Goal: Task Accomplishment & Management: Use online tool/utility

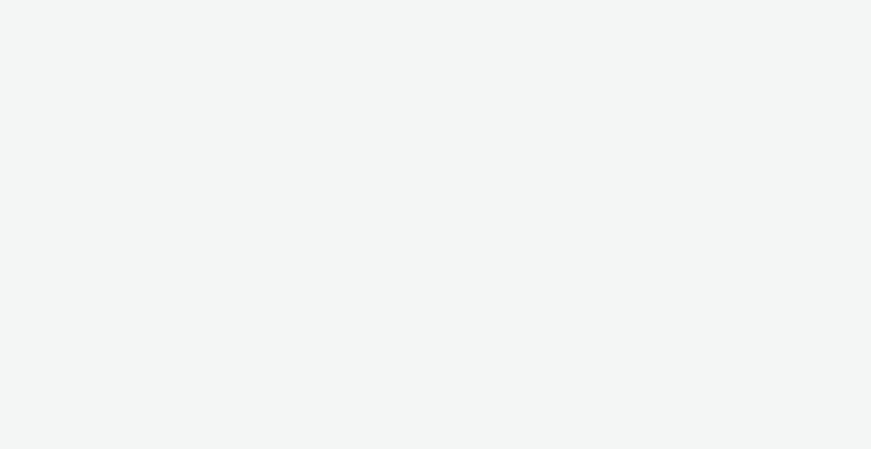
select select "b1b940d3-d05b-48b5-821e-f328c33b988b"
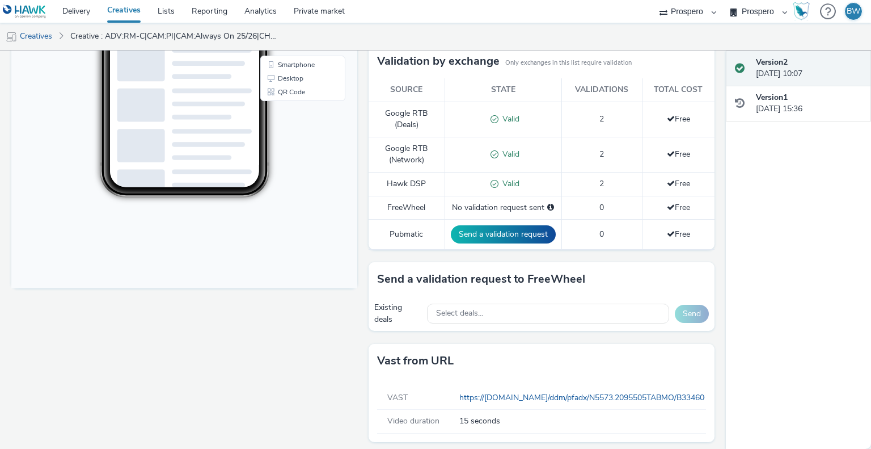
scroll to position [314, 0]
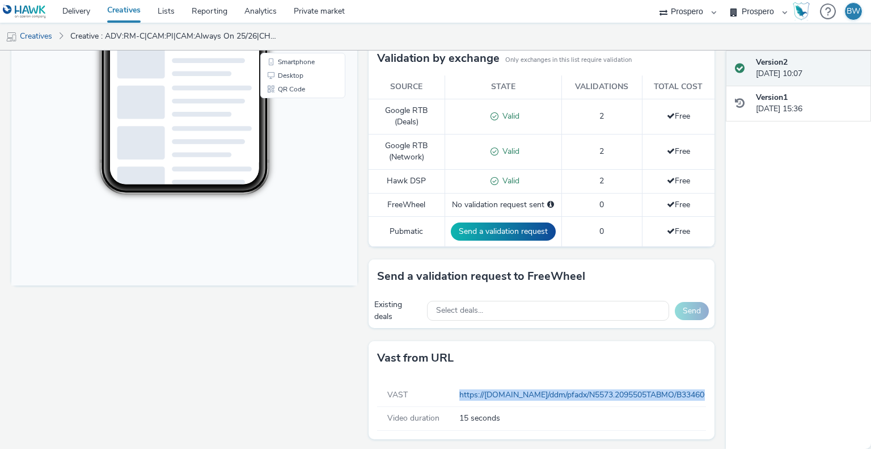
drag, startPoint x: 443, startPoint y: 390, endPoint x: 709, endPoint y: 388, distance: 266.7
click at [709, 388] on div "Enabled Version 2 - Created on 07 May 2025 ADV:RM-C|CAM:PI|CAM:Always On 25/26|…" at bounding box center [363, 249] width 726 height 398
click at [314, 272] on body "9:24 Smartphone Desktop QR Code" at bounding box center [184, 53] width 346 height 465
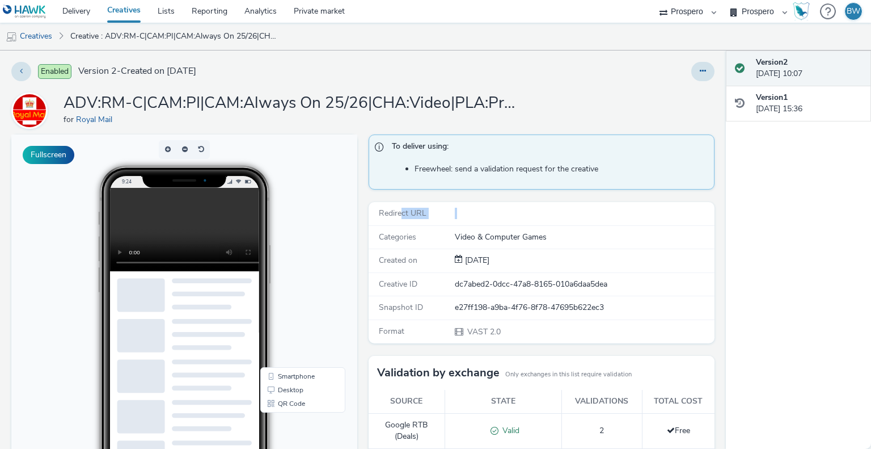
drag, startPoint x: 396, startPoint y: 211, endPoint x: 482, endPoint y: 210, distance: 85.7
click at [482, 210] on div "Redirect URL" at bounding box center [542, 213] width 346 height 23
click at [482, 210] on div at bounding box center [584, 213] width 259 height 11
click at [465, 220] on div "Redirect URL" at bounding box center [542, 213] width 346 height 23
click at [465, 214] on div at bounding box center [584, 213] width 259 height 11
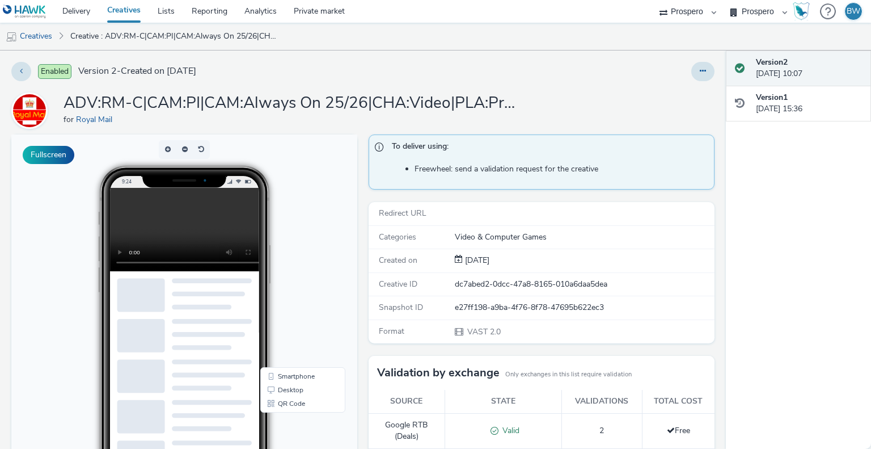
click at [465, 214] on div at bounding box center [584, 213] width 259 height 11
click at [20, 59] on div "Enabled Version 2 - Created on 07 May 2025 ADV:RM-C|CAM:PI|CAM:Always On 25/26|…" at bounding box center [363, 249] width 726 height 398
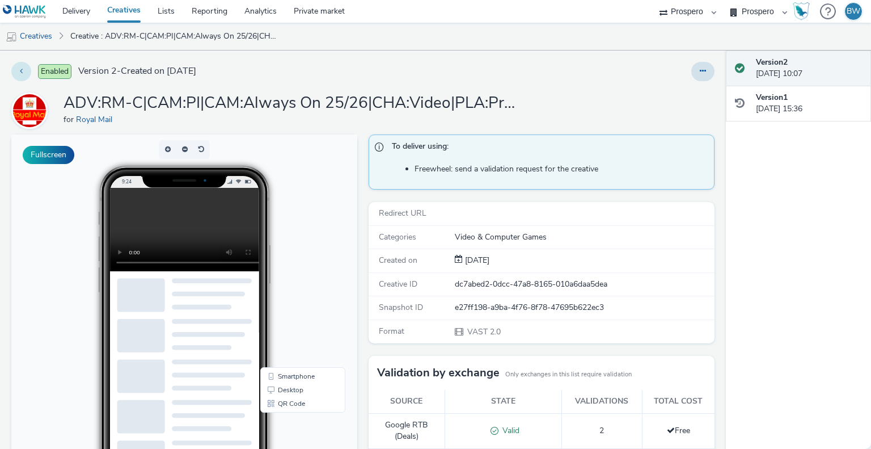
click at [20, 63] on button at bounding box center [21, 71] width 20 height 19
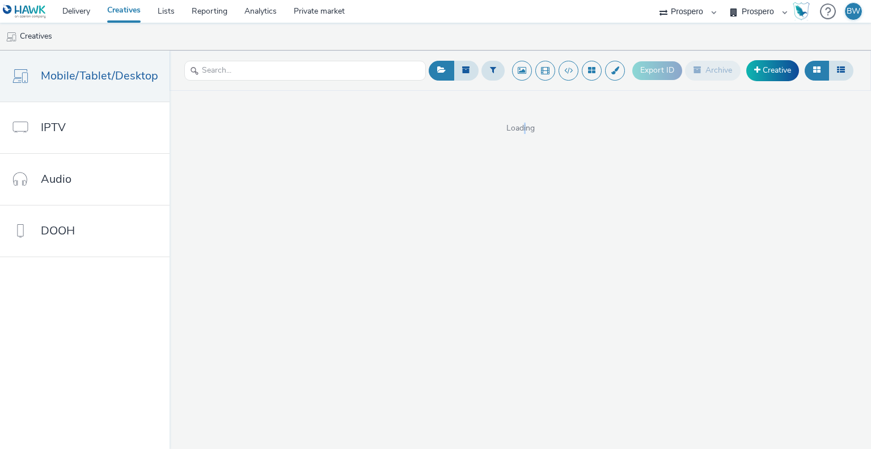
drag, startPoint x: 521, startPoint y: 119, endPoint x: 525, endPoint y: 124, distance: 6.9
click at [525, 124] on div "Loading" at bounding box center [521, 126] width 702 height 15
click at [525, 124] on span "Loading" at bounding box center [521, 128] width 702 height 11
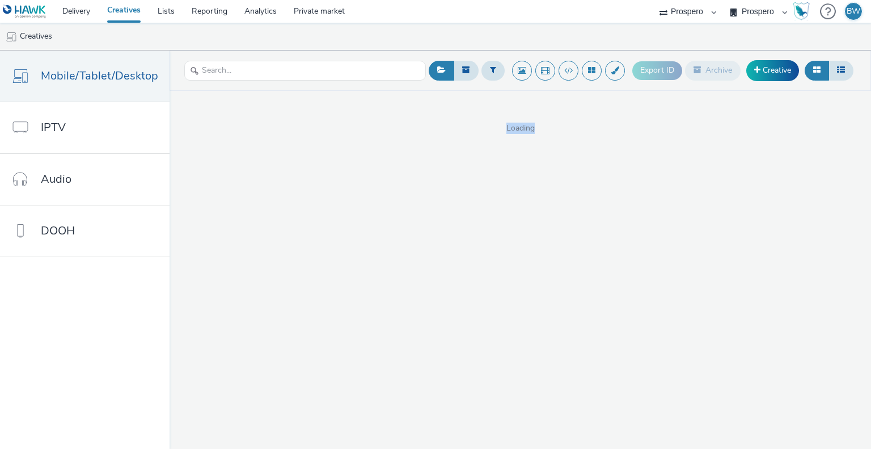
click at [524, 125] on span "Loading" at bounding box center [521, 128] width 702 height 11
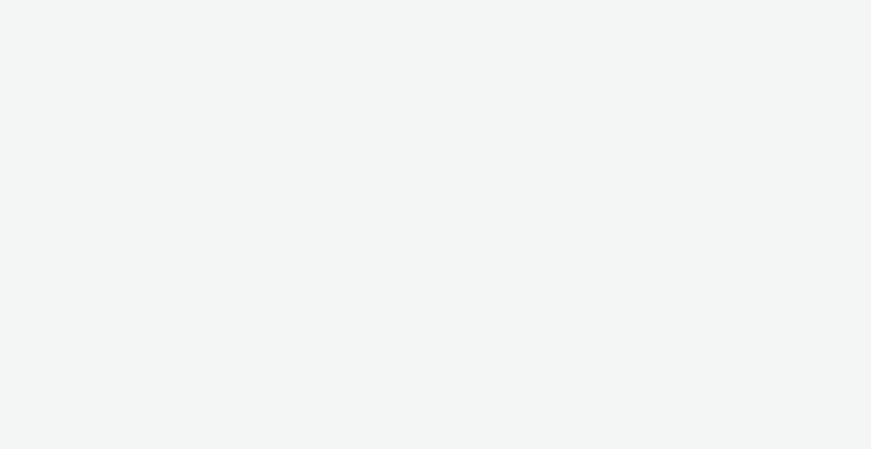
select select "b1b940d3-d05b-48b5-821e-f328c33b988b"
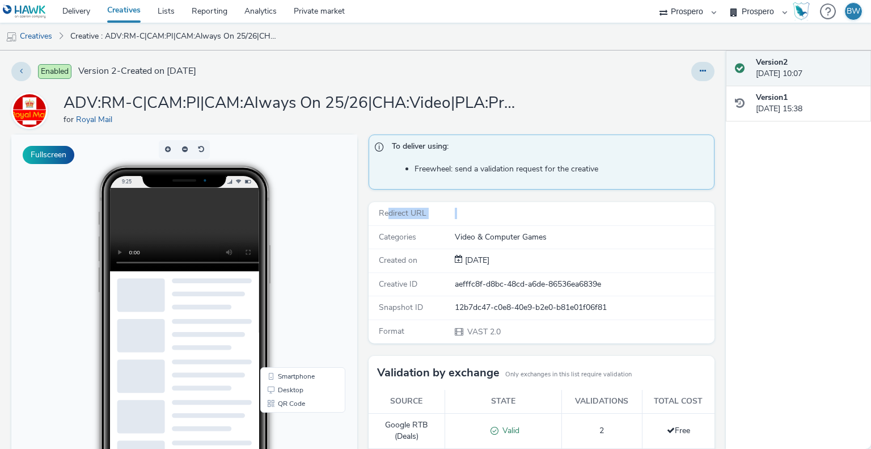
drag, startPoint x: 384, startPoint y: 208, endPoint x: 561, endPoint y: 218, distance: 176.7
click at [561, 218] on div "Redirect URL" at bounding box center [542, 213] width 346 height 23
click at [561, 218] on div at bounding box center [584, 213] width 259 height 11
click at [502, 217] on div at bounding box center [584, 213] width 259 height 11
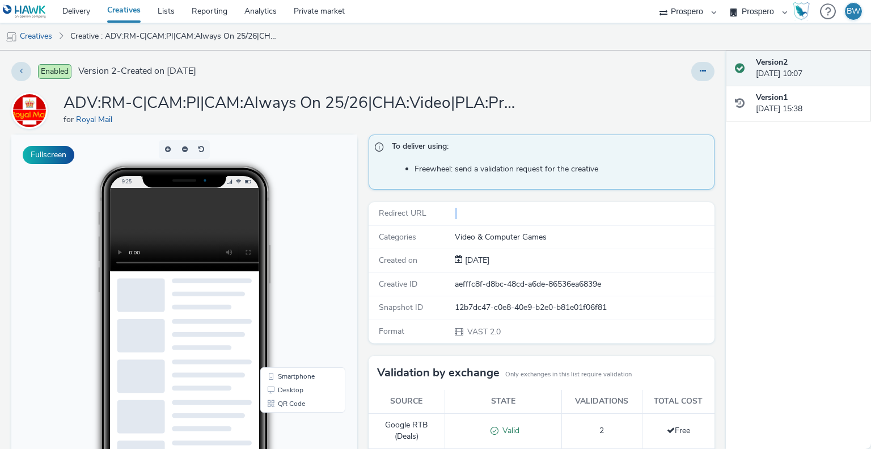
click at [502, 217] on div at bounding box center [584, 213] width 259 height 11
click at [450, 221] on div "Redirect URL" at bounding box center [542, 213] width 346 height 23
drag, startPoint x: 454, startPoint y: 213, endPoint x: 506, endPoint y: 212, distance: 52.2
click at [506, 212] on div at bounding box center [584, 213] width 259 height 11
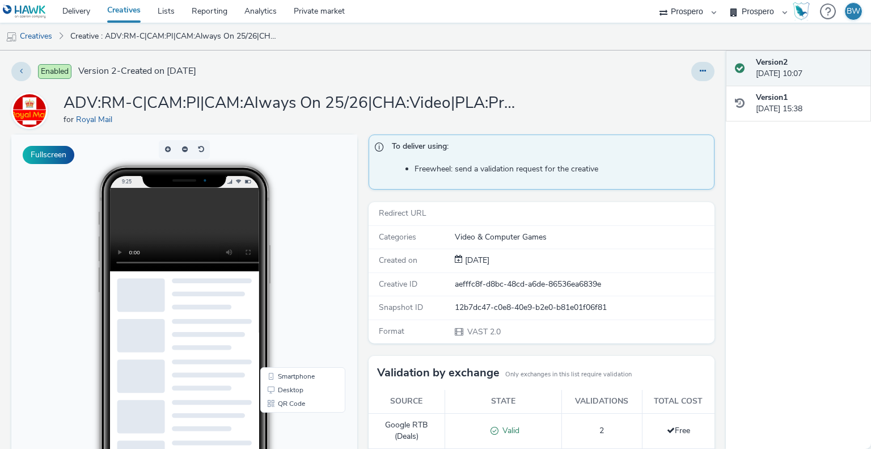
click at [506, 212] on div at bounding box center [584, 213] width 259 height 11
click at [397, 213] on span "Redirect URL" at bounding box center [403, 213] width 48 height 11
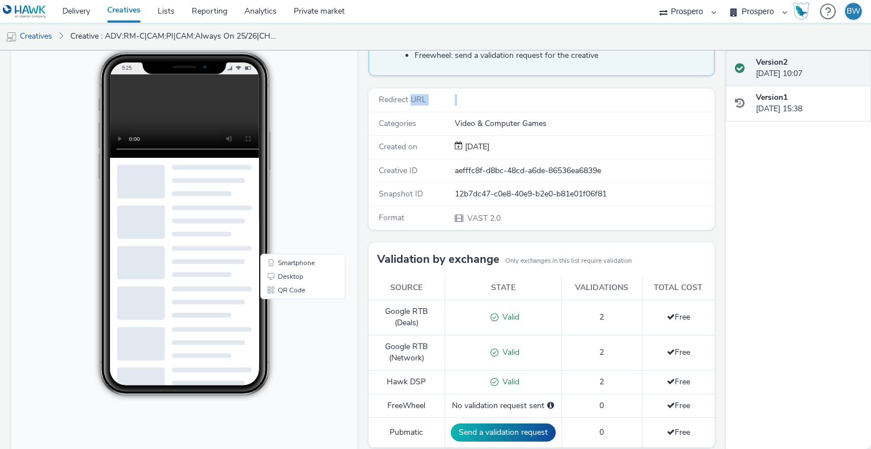
drag, startPoint x: 411, startPoint y: 98, endPoint x: 516, endPoint y: 92, distance: 105.7
click at [516, 92] on div "Redirect URL" at bounding box center [542, 100] width 346 height 23
click at [500, 95] on div at bounding box center [584, 99] width 259 height 11
click at [495, 98] on div at bounding box center [584, 99] width 259 height 11
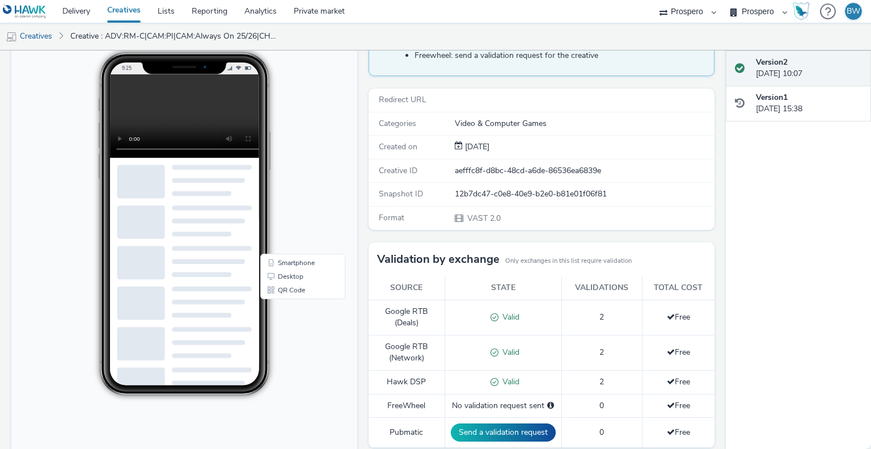
click at [495, 98] on div at bounding box center [584, 99] width 259 height 11
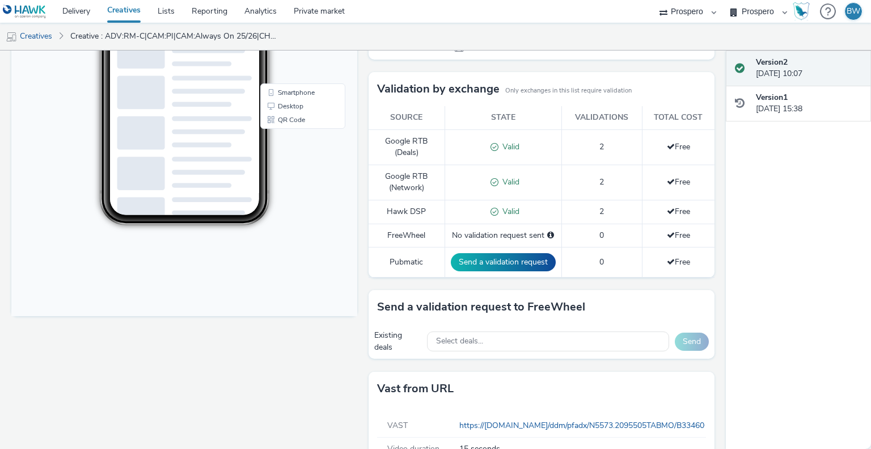
scroll to position [314, 0]
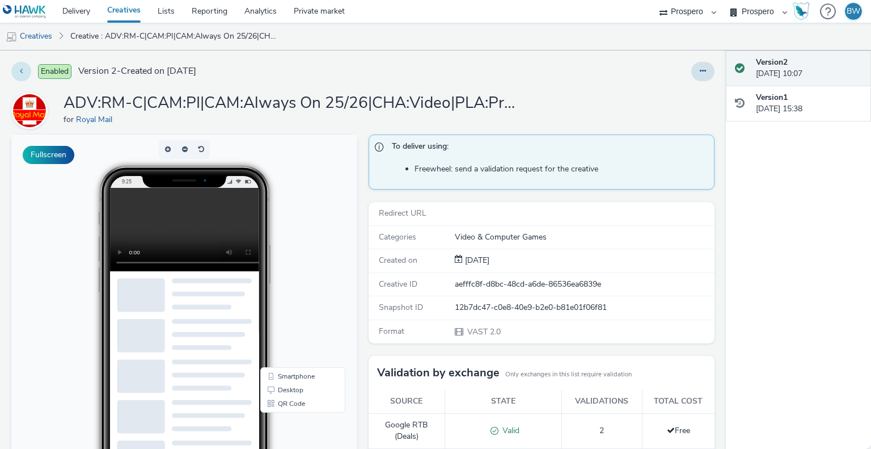
click at [16, 68] on button at bounding box center [21, 71] width 20 height 19
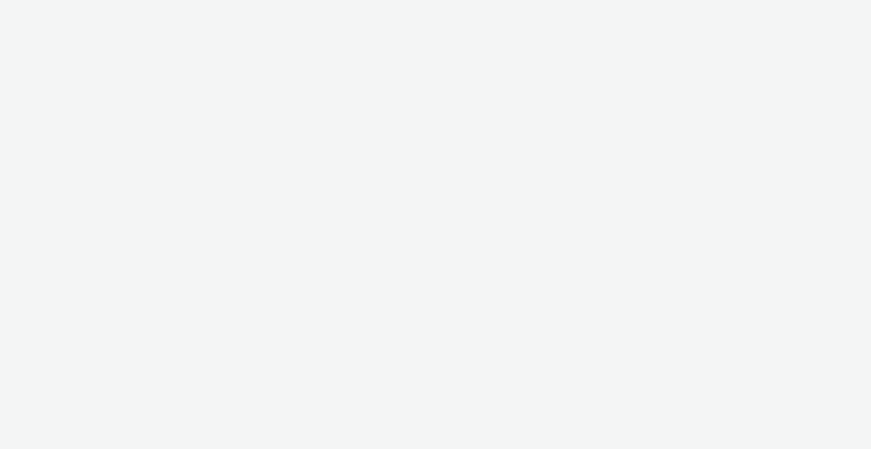
select select "b1b940d3-d05b-48b5-821e-f328c33b988b"
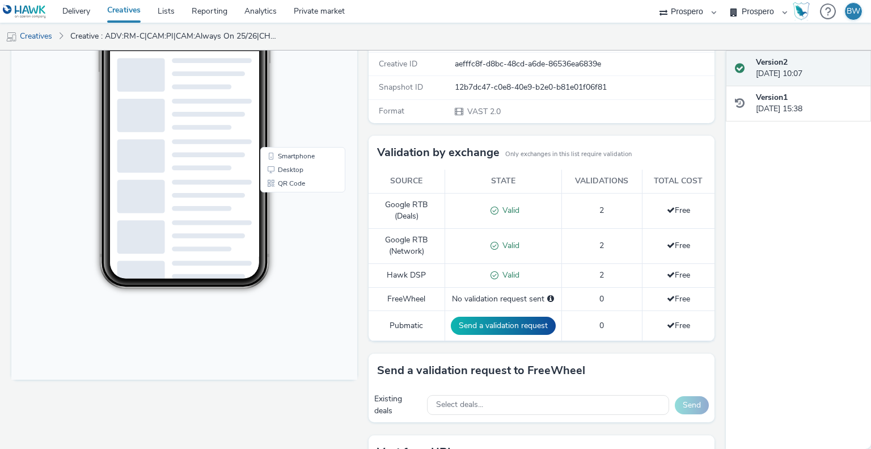
scroll to position [314, 0]
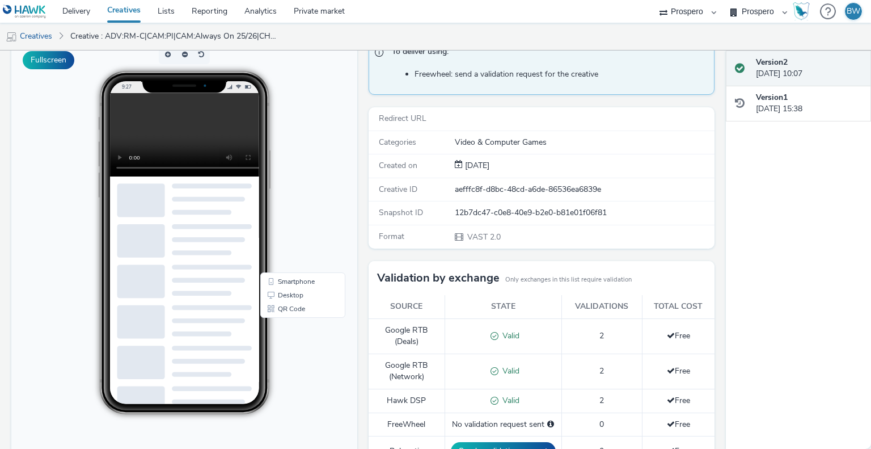
scroll to position [0, 0]
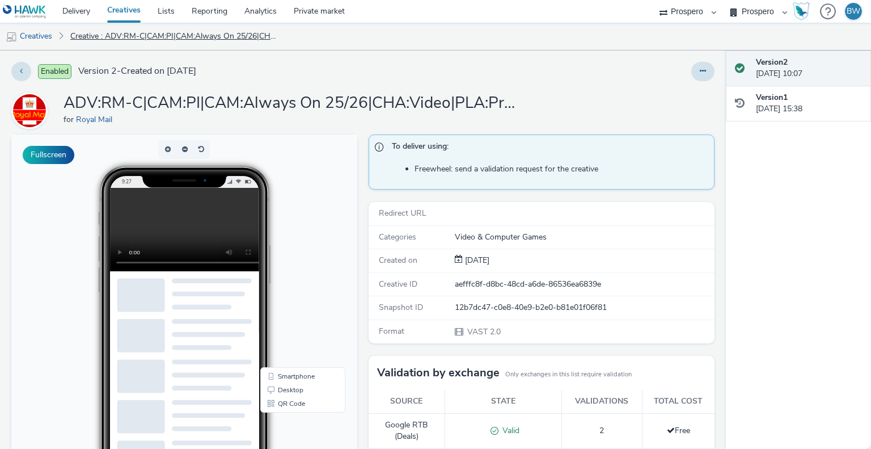
click at [134, 41] on link "Creative : ADV:RM-C|CAM:PI|CAM:Always On 25/26|CHA:Video|PLA:Prospero|INV:LoopM…" at bounding box center [174, 36] width 218 height 27
click at [15, 66] on button at bounding box center [21, 71] width 20 height 19
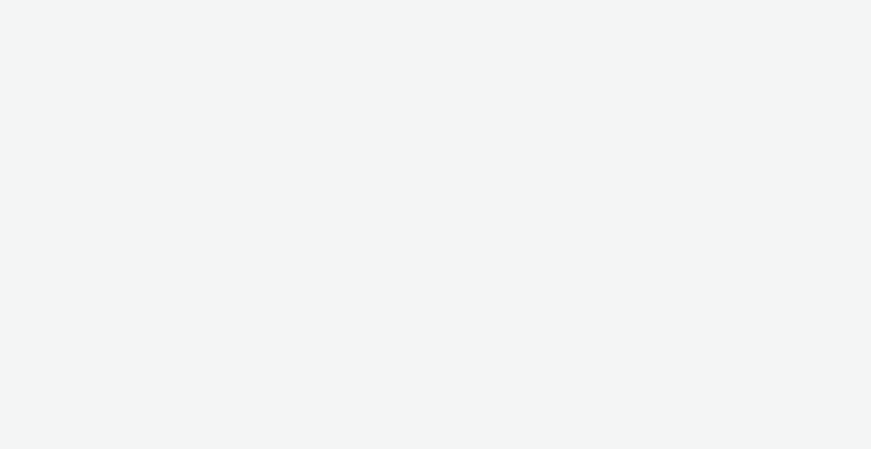
select select "b1b940d3-d05b-48b5-821e-f328c33b988b"
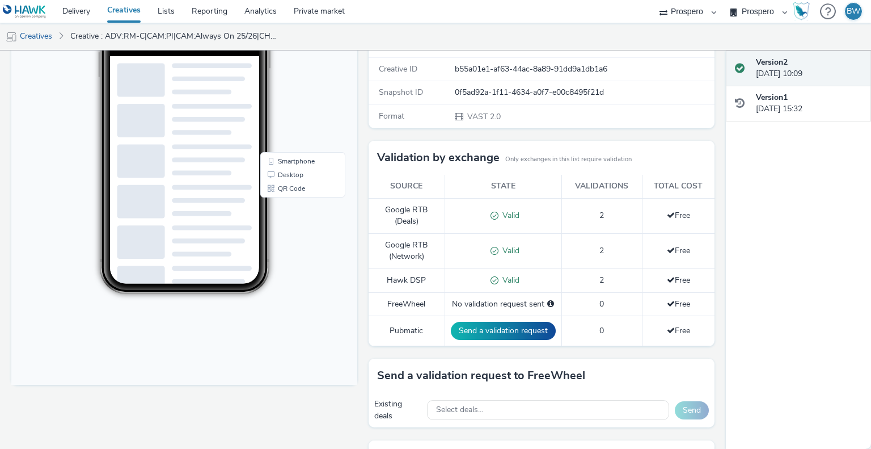
scroll to position [314, 0]
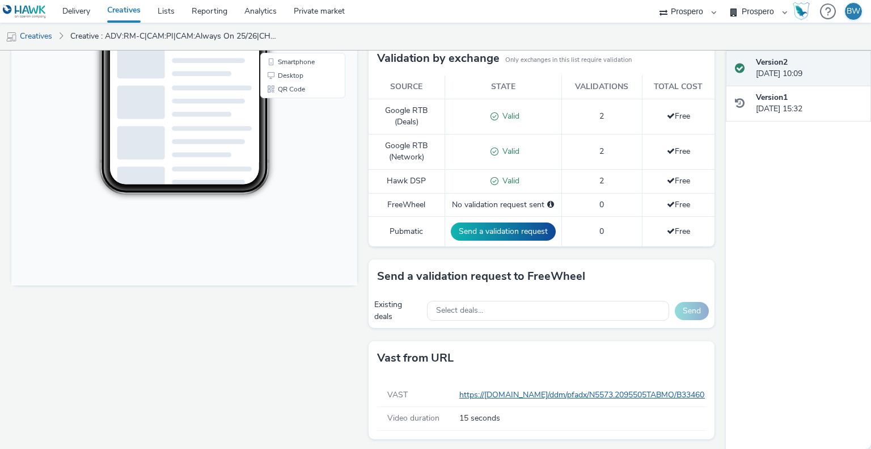
click at [41, 39] on link "Creatives" at bounding box center [29, 36] width 58 height 27
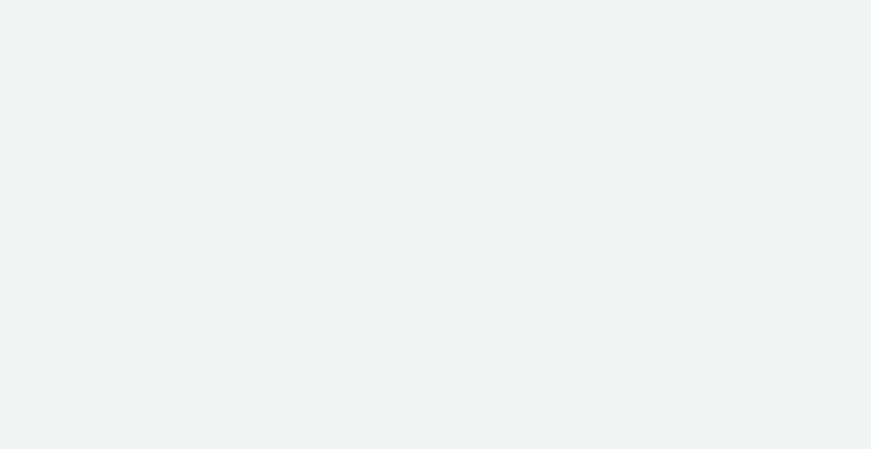
select select "b1b940d3-d05b-48b5-821e-f328c33b988b"
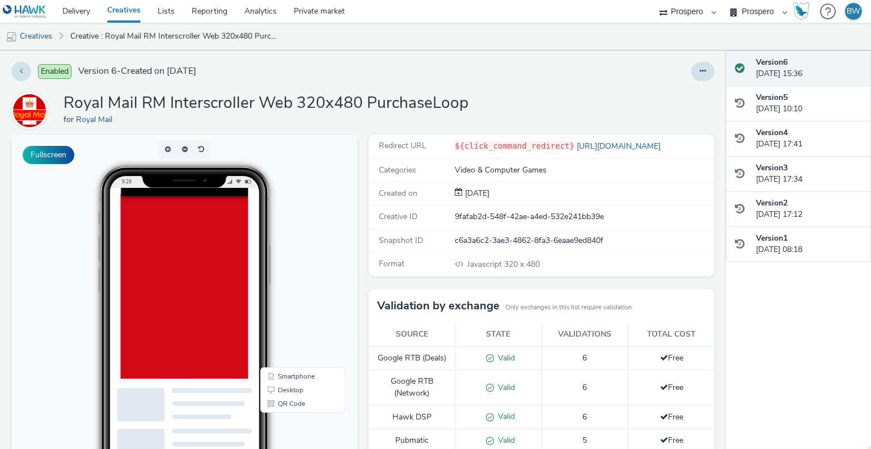
click at [579, 136] on div "Redirect URL ${click_command_redirect} https://send.royalmail.com/?dclid=COCMqs…" at bounding box center [542, 146] width 346 height 24
click at [583, 143] on link "[URL][DOMAIN_NAME]" at bounding box center [620, 146] width 91 height 11
drag, startPoint x: 225, startPoint y: 101, endPoint x: 383, endPoint y: 111, distance: 158.6
click at [376, 111] on h1 "Royal Mail RM Interscroller Web 320x480 PurchaseLoop" at bounding box center [266, 103] width 405 height 22
click at [384, 111] on h1 "Royal Mail RM Interscroller Web 320x480 PurchaseLoop" at bounding box center [266, 103] width 405 height 22
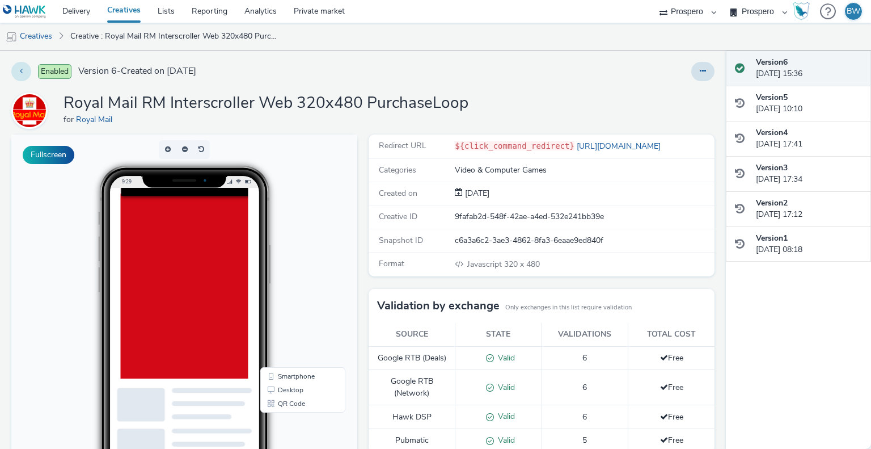
click at [23, 77] on button at bounding box center [21, 71] width 20 height 19
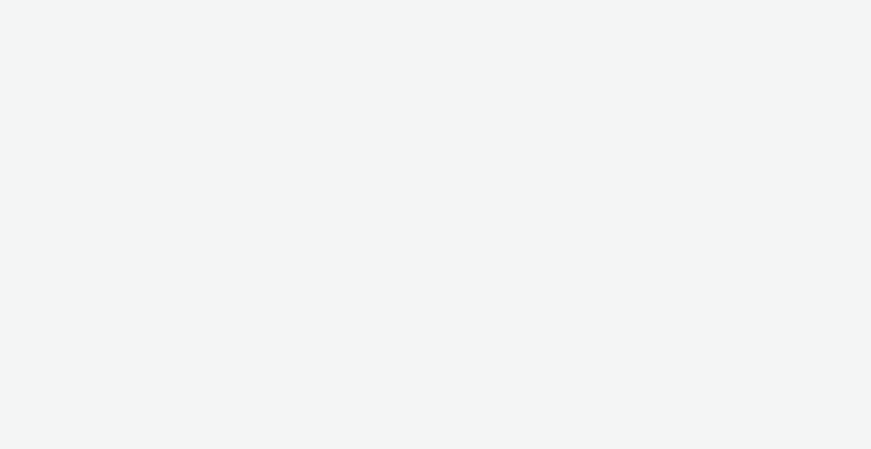
select select "b1b940d3-d05b-48b5-821e-f328c33b988b"
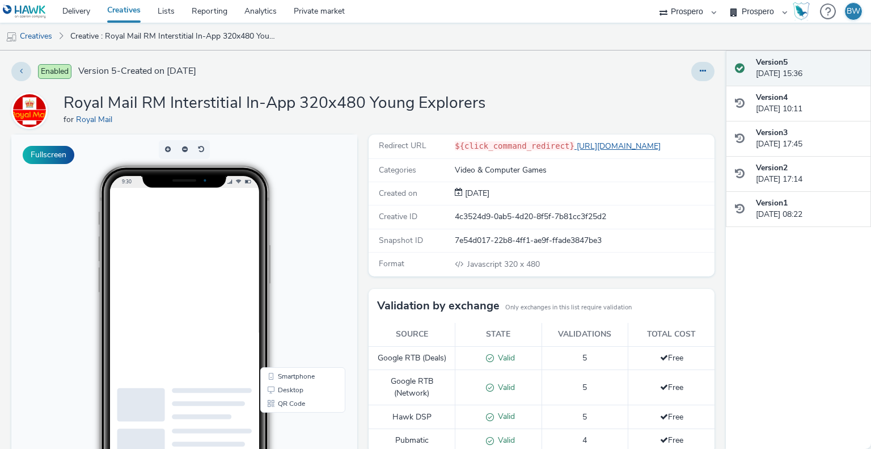
click at [608, 147] on link "[URL][DOMAIN_NAME]" at bounding box center [620, 146] width 91 height 11
click at [25, 69] on button at bounding box center [21, 71] width 20 height 19
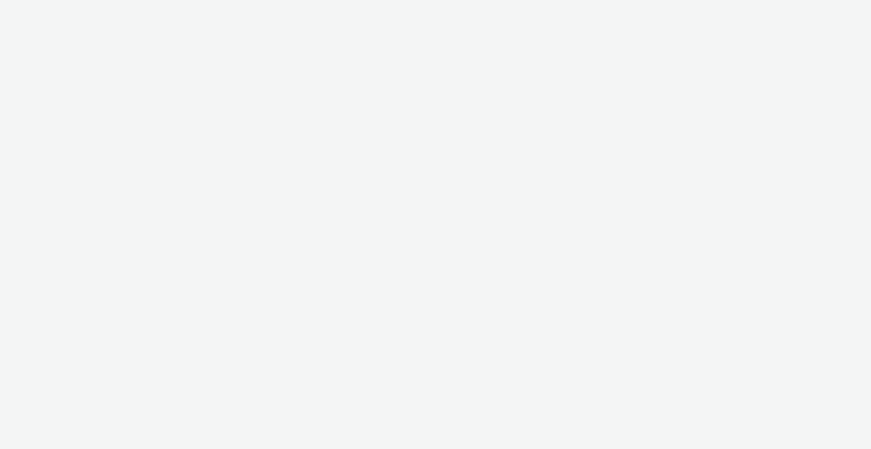
select select "b1b940d3-d05b-48b5-821e-f328c33b988b"
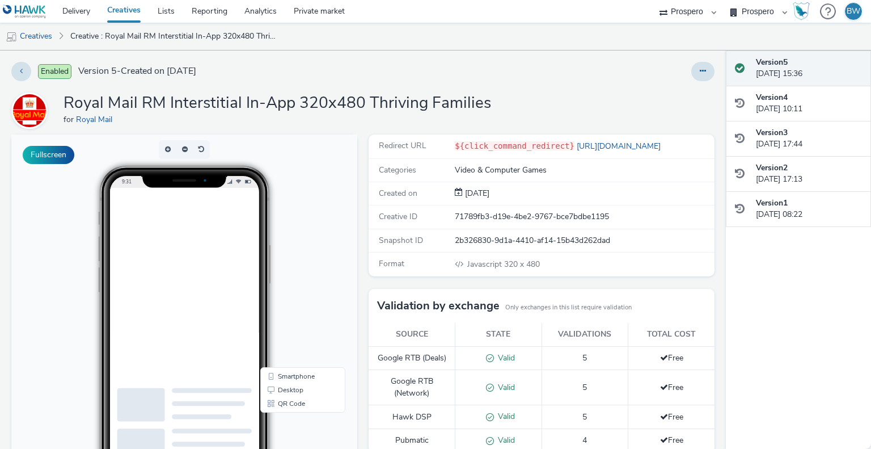
click at [593, 137] on div "Redirect URL ${click_command_redirect} https://send.royalmail.com/?dclid=COCMqs…" at bounding box center [542, 146] width 346 height 24
click at [593, 148] on link "[URL][DOMAIN_NAME]" at bounding box center [620, 146] width 91 height 11
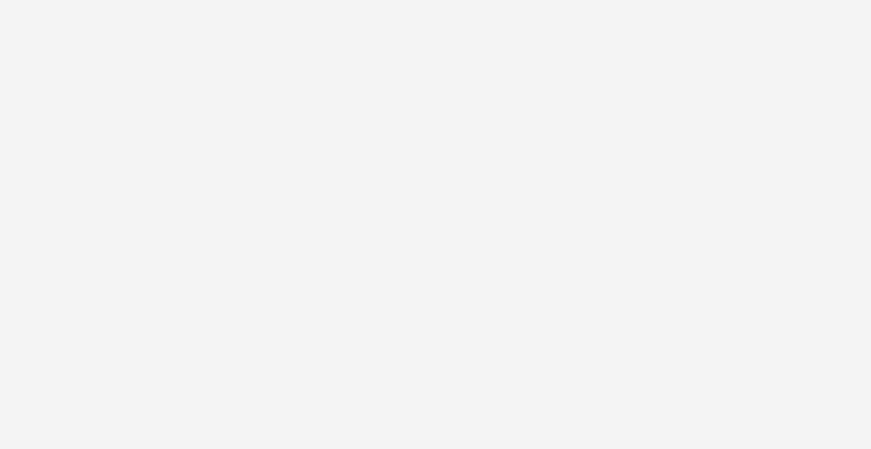
select select "b1b940d3-d05b-48b5-821e-f328c33b988b"
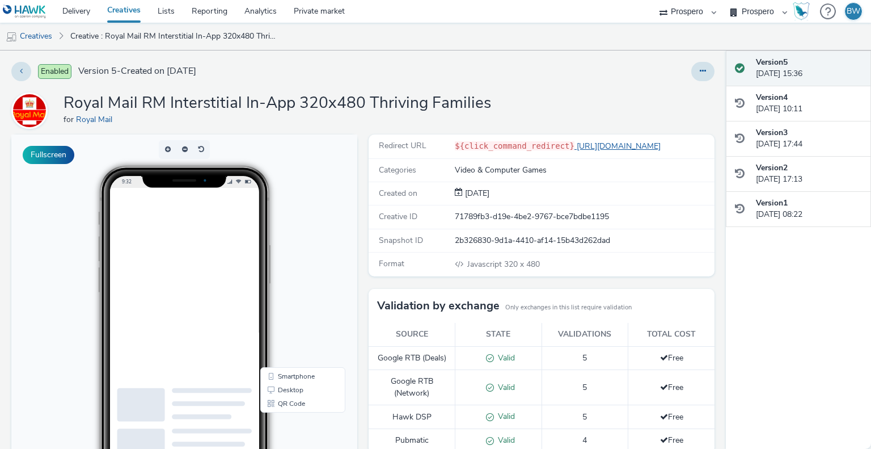
click at [615, 145] on link "[URL][DOMAIN_NAME]" at bounding box center [620, 146] width 91 height 11
